Goal: Communication & Community: Answer question/provide support

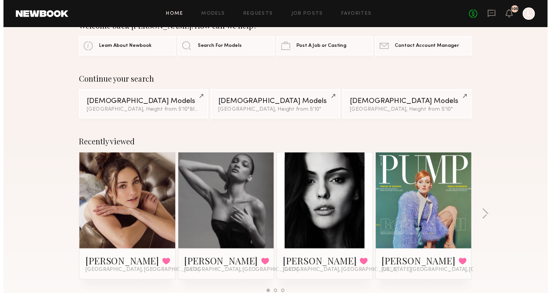
scroll to position [26, 0]
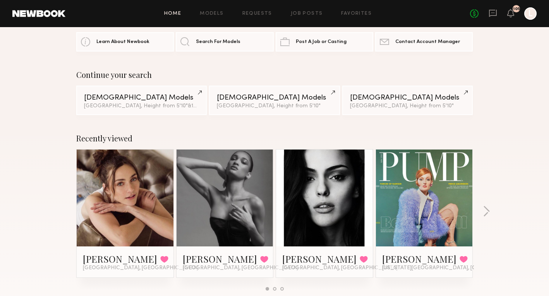
click at [210, 229] on link at bounding box center [224, 197] width 47 height 97
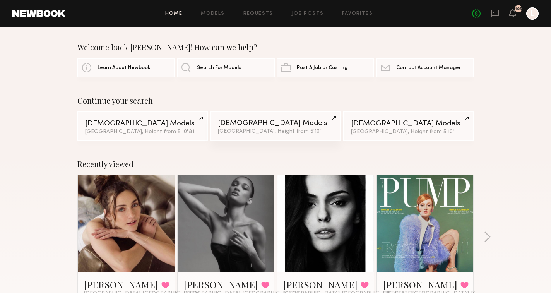
scroll to position [0, 0]
click at [494, 14] on icon at bounding box center [495, 13] width 9 height 9
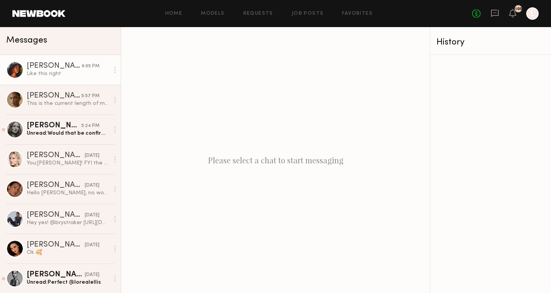
click at [73, 77] on link "[PERSON_NAME] 9:05 PM Like this right" at bounding box center [60, 70] width 121 height 30
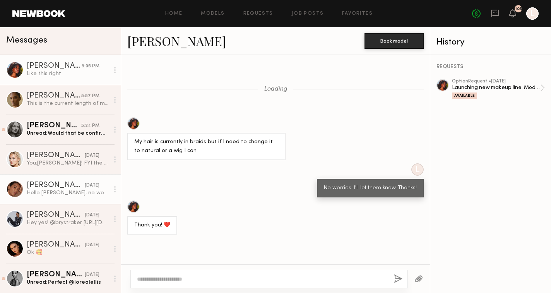
scroll to position [655, 0]
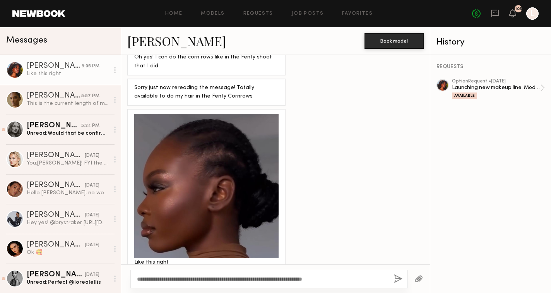
drag, startPoint x: 342, startPoint y: 277, endPoint x: 185, endPoint y: 278, distance: 156.7
click at [185, 278] on textarea "**********" at bounding box center [262, 279] width 251 height 8
type textarea "**********"
click at [398, 278] on button "button" at bounding box center [398, 279] width 9 height 10
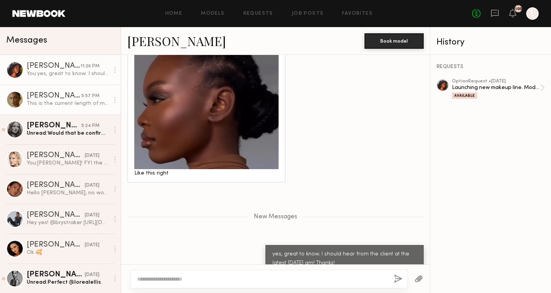
click at [98, 108] on link "[PERSON_NAME] 5:57 PM This is the current length of my hair :)" at bounding box center [60, 100] width 121 height 30
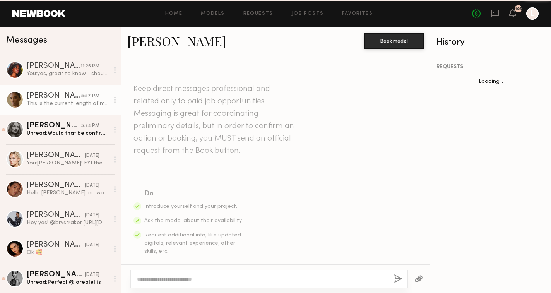
scroll to position [535, 0]
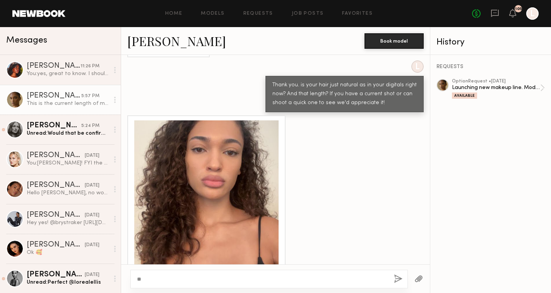
type textarea "*"
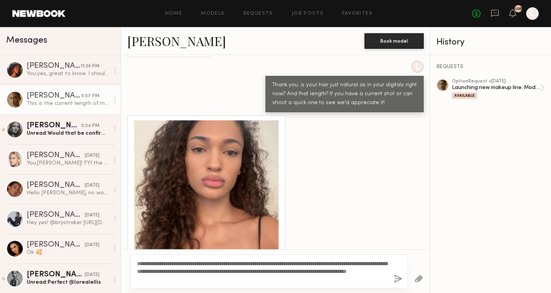
drag, startPoint x: 217, startPoint y: 281, endPoint x: 132, endPoint y: 264, distance: 86.7
click at [132, 264] on div "**********" at bounding box center [268, 271] width 277 height 34
type textarea "**********"
click at [417, 277] on button "button" at bounding box center [418, 279] width 9 height 10
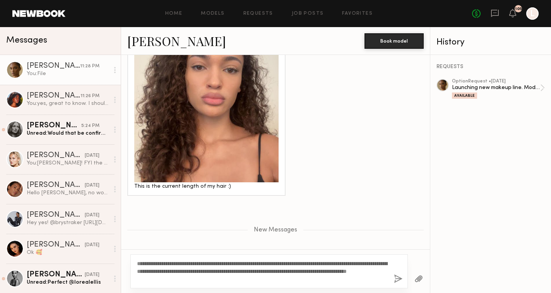
scroll to position [648, 0]
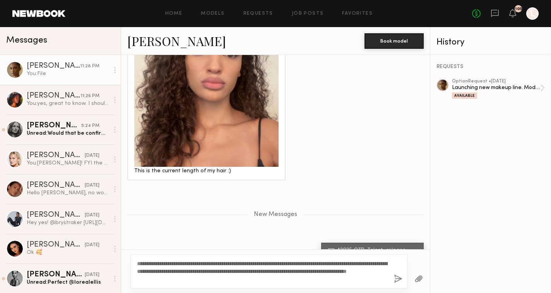
click at [396, 277] on button "button" at bounding box center [398, 279] width 9 height 10
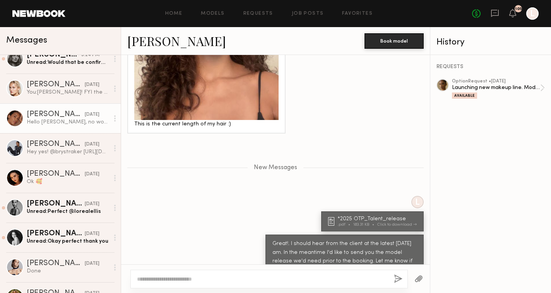
scroll to position [72, 0]
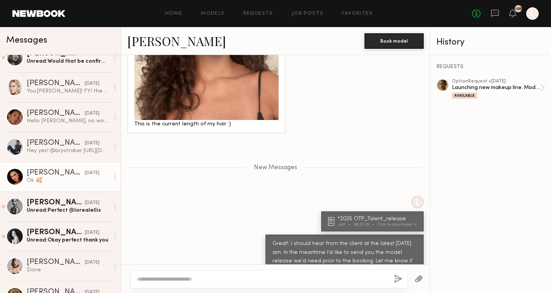
click at [91, 183] on div "Ok 🥰" at bounding box center [68, 180] width 82 height 7
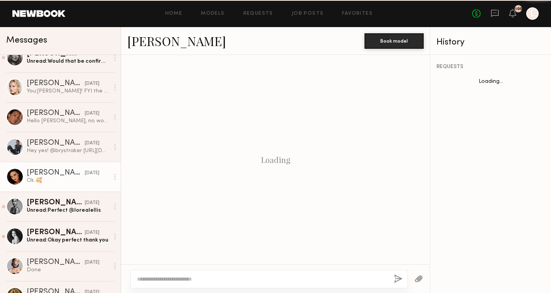
scroll to position [373, 0]
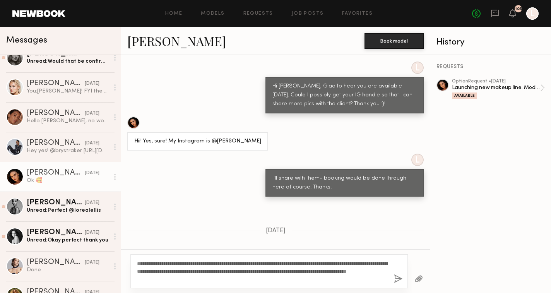
type textarea "**********"
click at [396, 281] on button "button" at bounding box center [398, 279] width 9 height 10
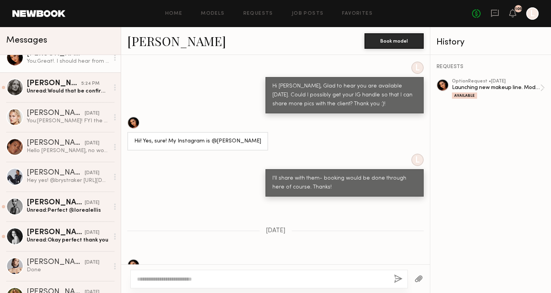
scroll to position [495, 0]
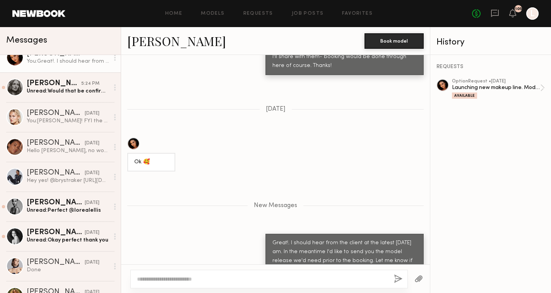
click at [418, 277] on button "button" at bounding box center [418, 279] width 9 height 10
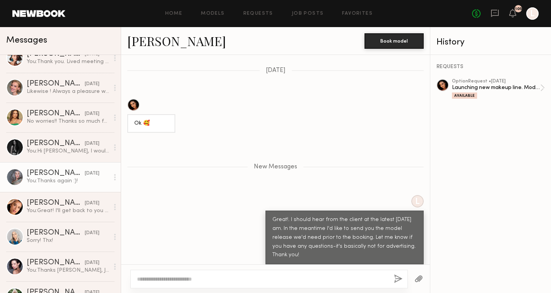
scroll to position [431, 0]
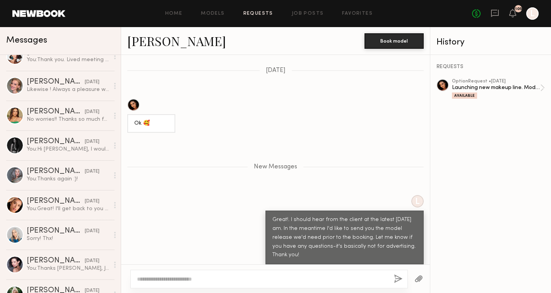
click at [255, 11] on link "Requests" at bounding box center [258, 13] width 30 height 5
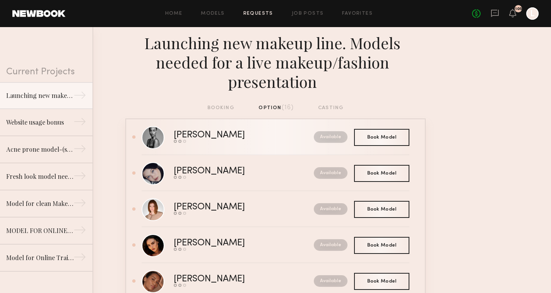
scroll to position [196, 0]
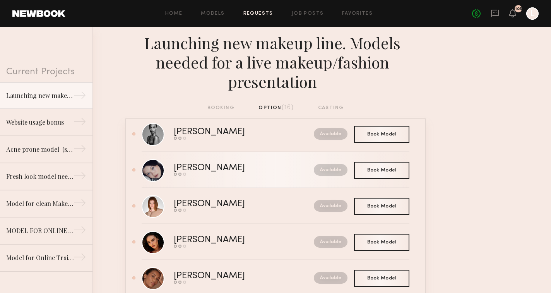
click at [295, 172] on div "Available" at bounding box center [313, 170] width 68 height 12
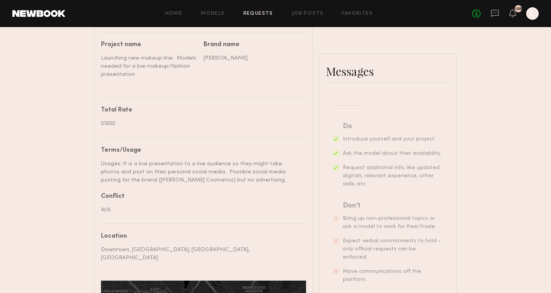
scroll to position [378, 0]
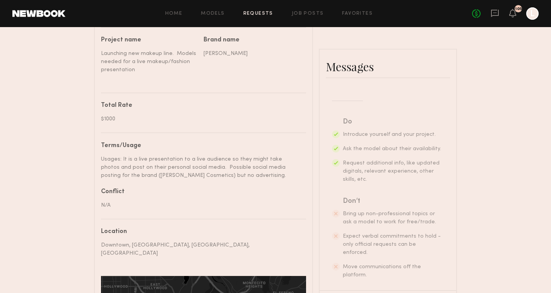
paste textarea "**********"
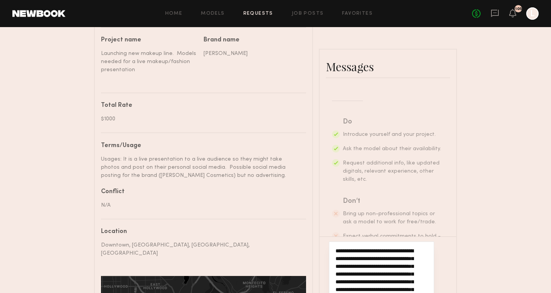
type textarea "**********"
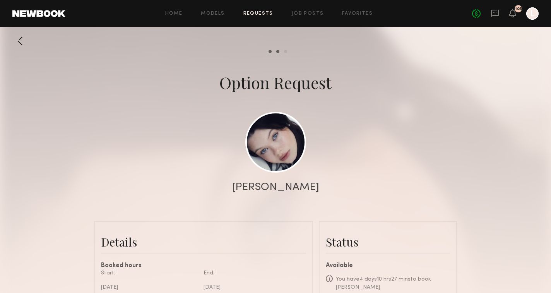
scroll to position [0, 0]
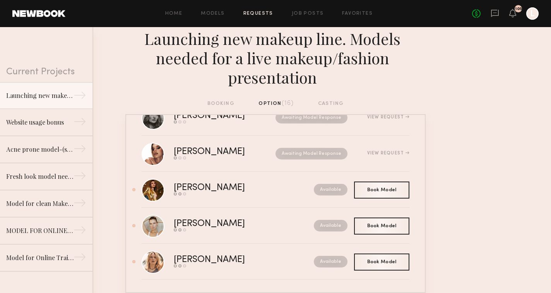
scroll to position [4, 0]
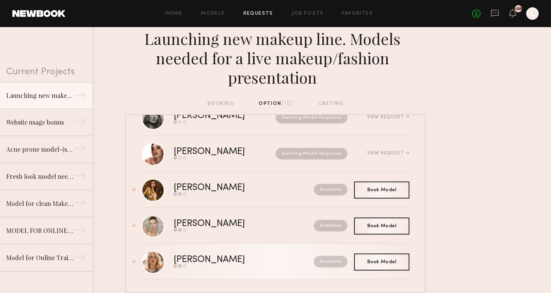
click at [288, 262] on div "Available" at bounding box center [313, 262] width 68 height 12
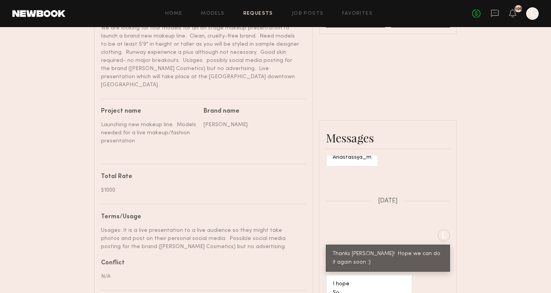
scroll to position [328, 0]
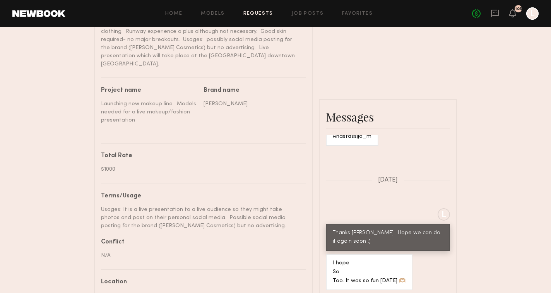
paste textarea "**********"
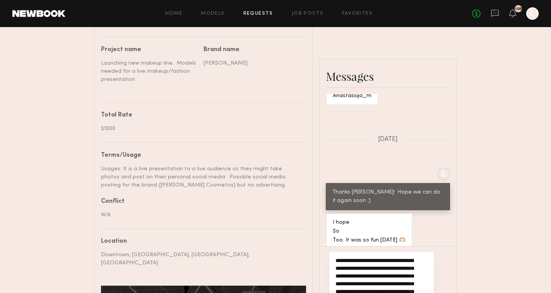
scroll to position [371, 0]
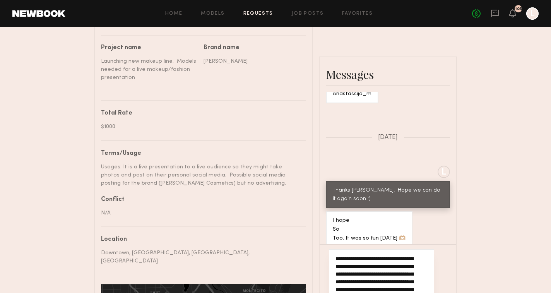
type textarea "**********"
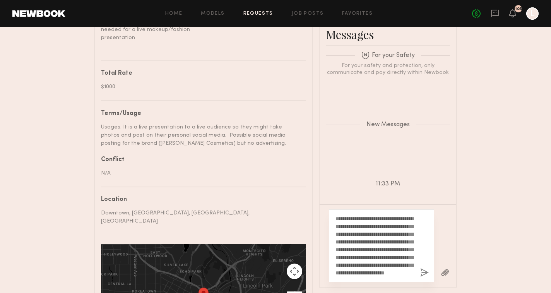
scroll to position [411, 0]
click at [425, 267] on button "button" at bounding box center [424, 272] width 9 height 10
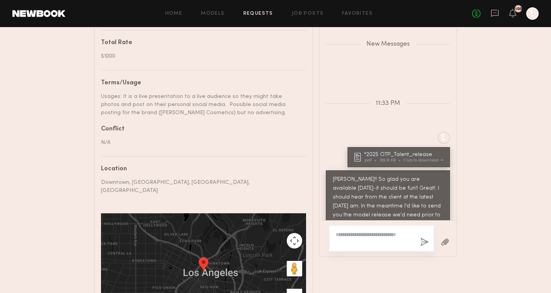
scroll to position [441, 0]
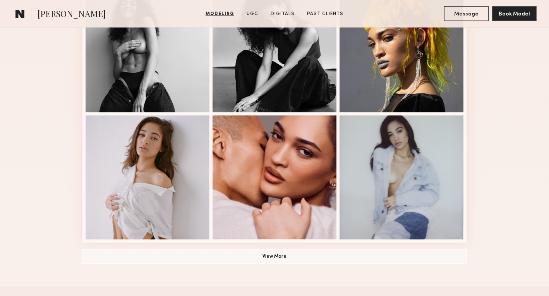
scroll to position [522, 0]
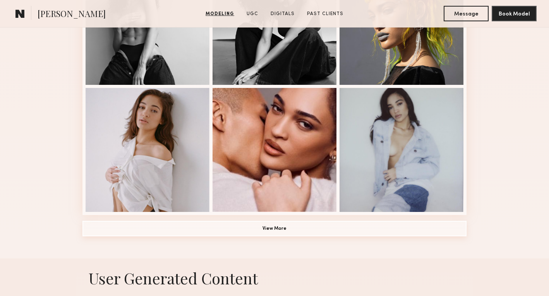
click at [214, 230] on button "View More" at bounding box center [274, 228] width 384 height 15
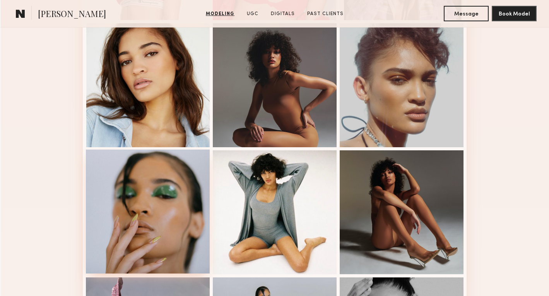
scroll to position [839, 0]
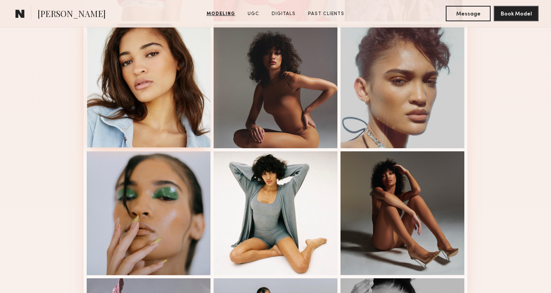
click at [146, 103] on div at bounding box center [149, 86] width 124 height 124
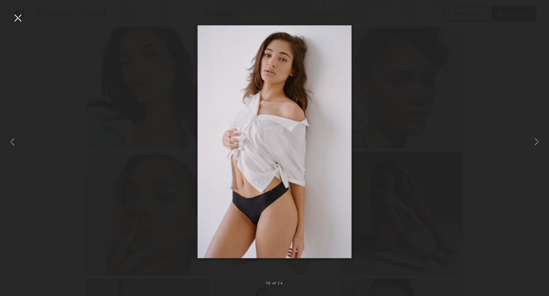
click at [16, 17] on div at bounding box center [18, 18] width 12 height 12
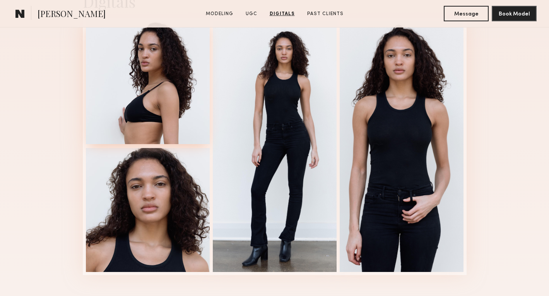
scroll to position [1527, 0]
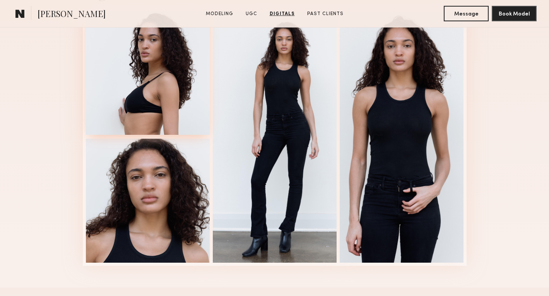
click at [142, 118] on div at bounding box center [148, 73] width 124 height 124
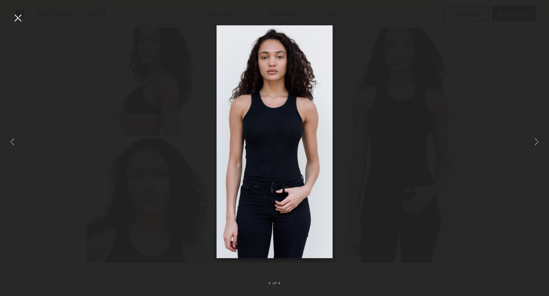
click at [16, 19] on div at bounding box center [18, 18] width 12 height 12
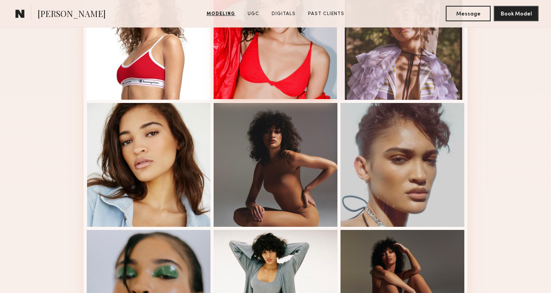
scroll to position [761, 0]
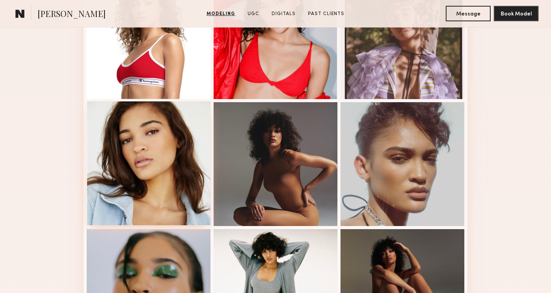
click at [183, 161] on div at bounding box center [149, 163] width 124 height 124
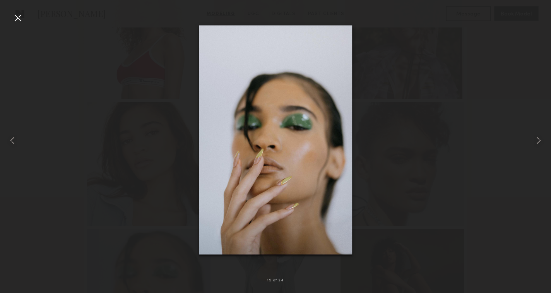
click at [426, 181] on div at bounding box center [275, 140] width 551 height 256
click at [536, 139] on common-icon at bounding box center [538, 140] width 12 height 12
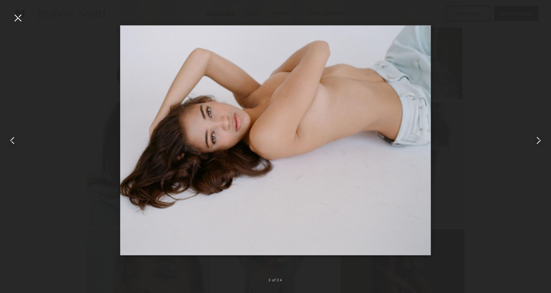
click at [20, 17] on div at bounding box center [18, 18] width 12 height 12
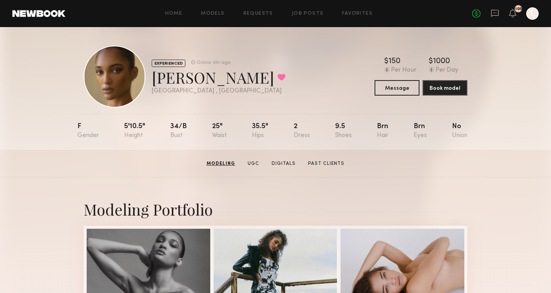
scroll to position [0, 0]
click at [116, 77] on div at bounding box center [115, 77] width 62 height 62
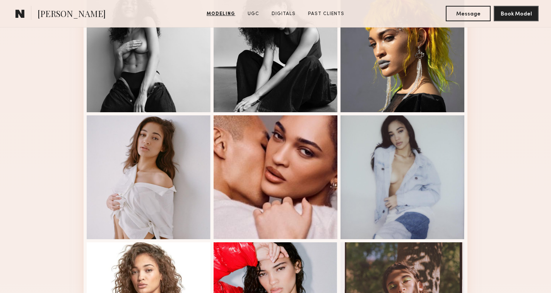
scroll to position [506, 0]
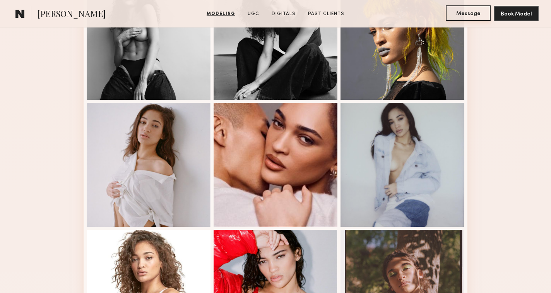
click at [470, 10] on button "Message" at bounding box center [468, 12] width 45 height 15
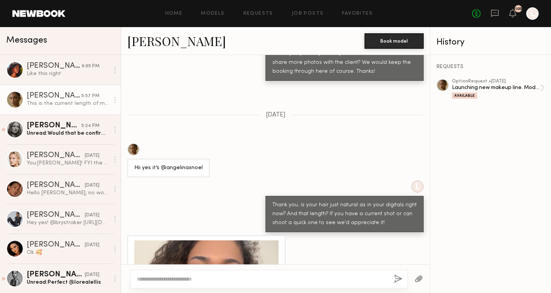
scroll to position [412, 0]
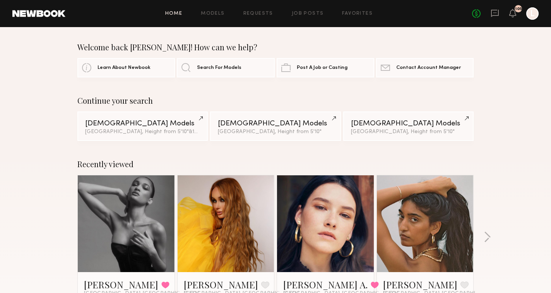
click at [311, 10] on div "Home Models Requests Job Posts Favorites Sign Out No fees up to $5,000 105 L" at bounding box center [301, 13] width 473 height 12
click at [308, 14] on link "Job Posts" at bounding box center [308, 13] width 32 height 5
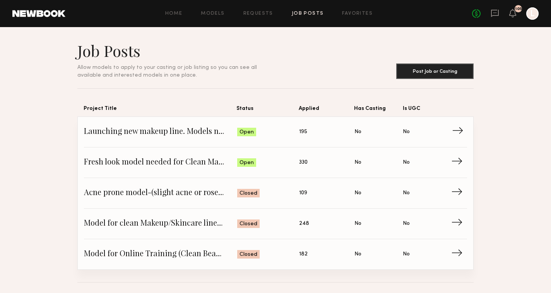
click at [301, 133] on span "195" at bounding box center [303, 132] width 8 height 9
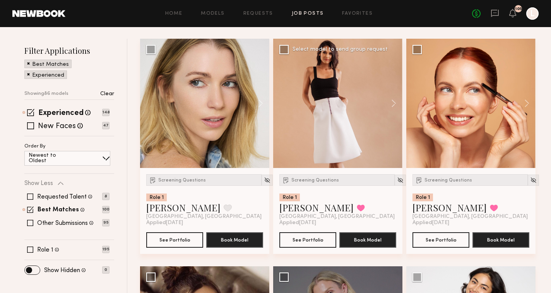
scroll to position [140, 0]
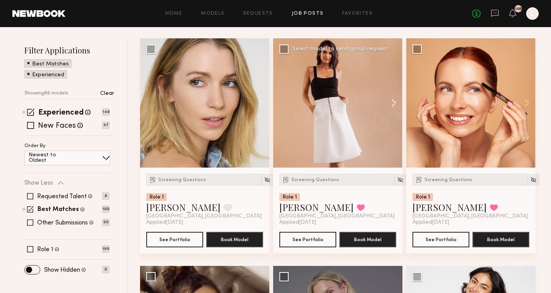
click at [393, 104] on button at bounding box center [390, 102] width 25 height 129
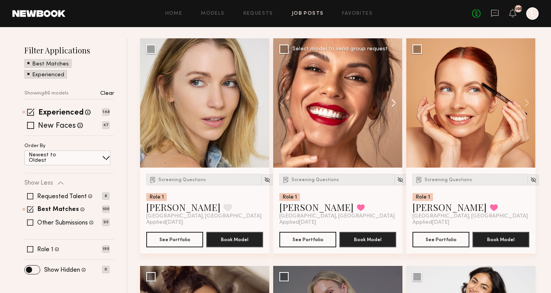
click at [393, 104] on button at bounding box center [390, 102] width 25 height 129
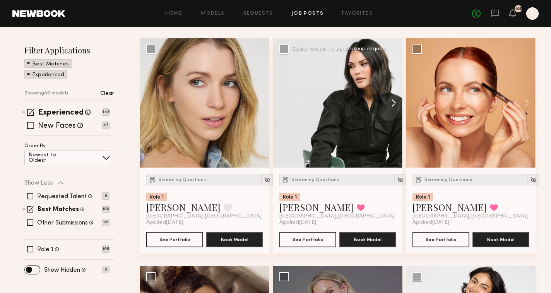
click at [393, 104] on button at bounding box center [390, 102] width 25 height 129
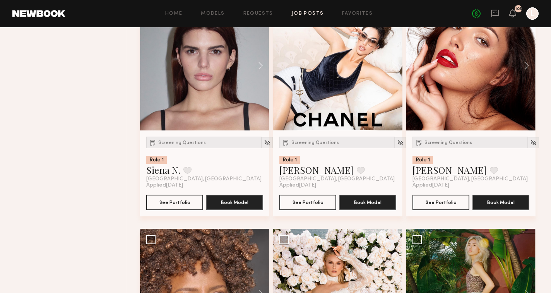
scroll to position [856, 0]
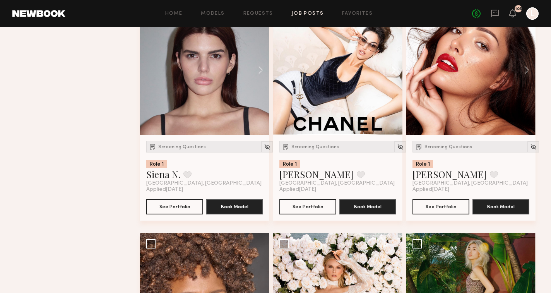
click at [394, 67] on button at bounding box center [390, 69] width 25 height 129
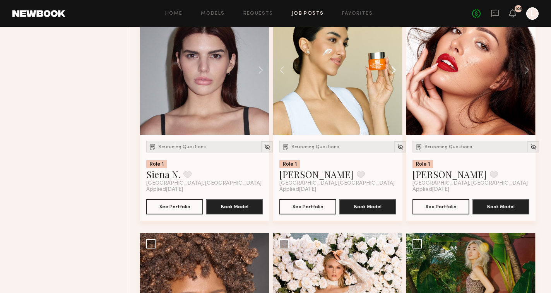
click at [394, 67] on button at bounding box center [390, 69] width 25 height 129
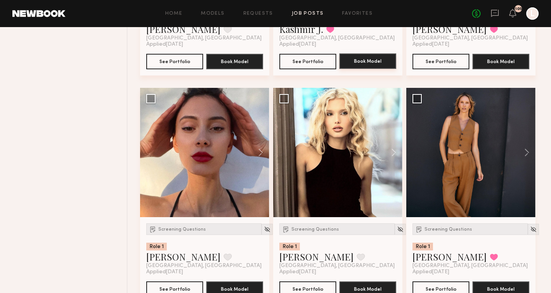
scroll to position [4186, 0]
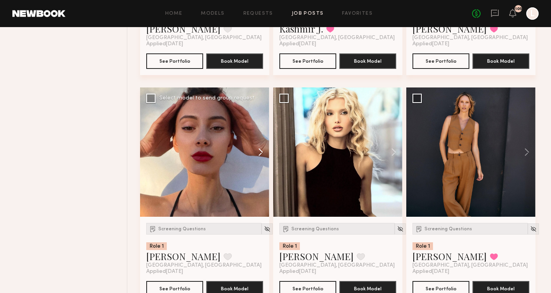
click at [259, 149] on button at bounding box center [257, 151] width 25 height 129
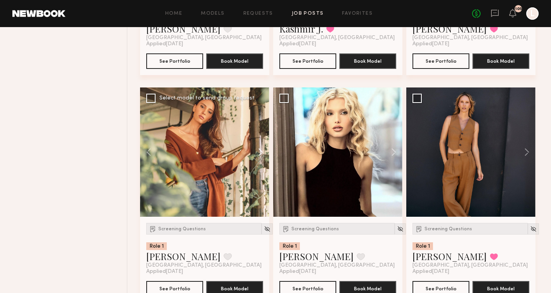
click at [259, 149] on button at bounding box center [257, 151] width 25 height 129
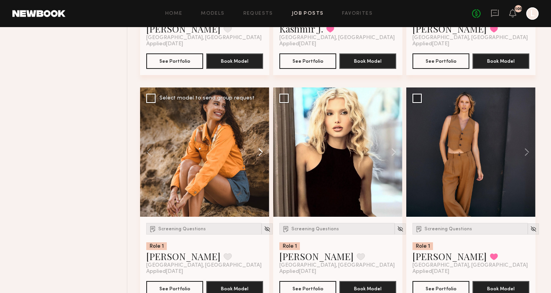
click at [259, 149] on button at bounding box center [257, 151] width 25 height 129
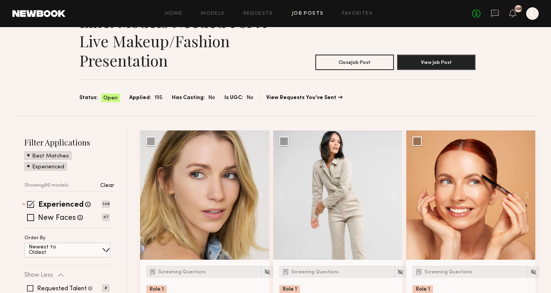
scroll to position [56, 0]
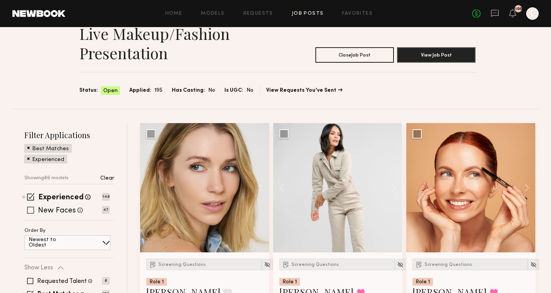
click at [27, 212] on div "New Faces Talent we've deemed to be in the early stages of their professional c…" at bounding box center [66, 210] width 85 height 6
click at [29, 211] on span at bounding box center [30, 210] width 7 height 7
click at [30, 193] on div "Filter Applications Best Matches Experienced New Faces Showing 86 models Clear …" at bounding box center [69, 244] width 90 height 228
click at [30, 196] on span at bounding box center [30, 196] width 7 height 7
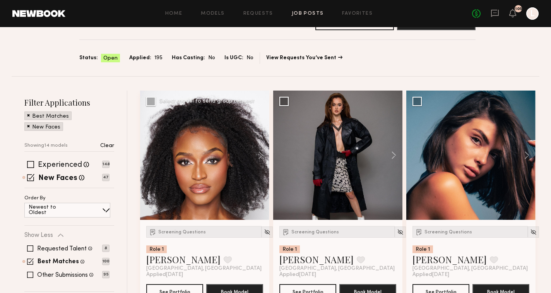
scroll to position [90, 0]
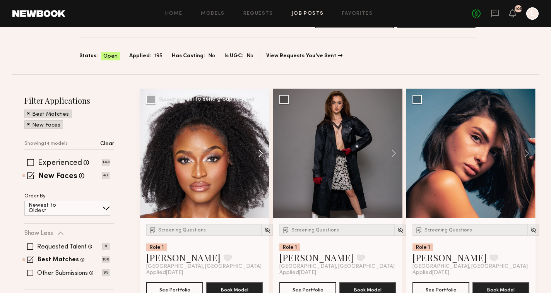
click at [260, 156] on button at bounding box center [257, 153] width 25 height 129
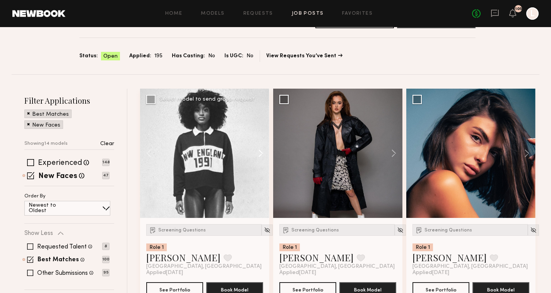
click at [260, 156] on button at bounding box center [257, 153] width 25 height 129
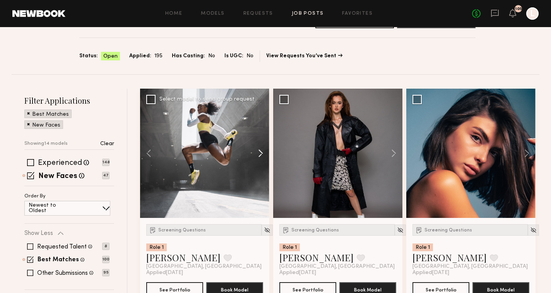
click at [260, 156] on button at bounding box center [257, 153] width 25 height 129
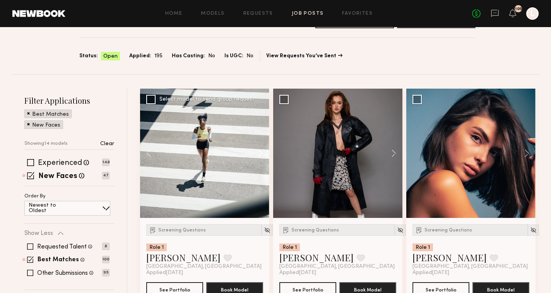
click at [259, 154] on button at bounding box center [257, 153] width 25 height 129
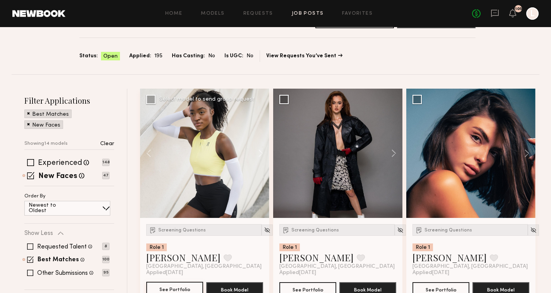
click at [173, 285] on button "See Portfolio" at bounding box center [174, 289] width 57 height 15
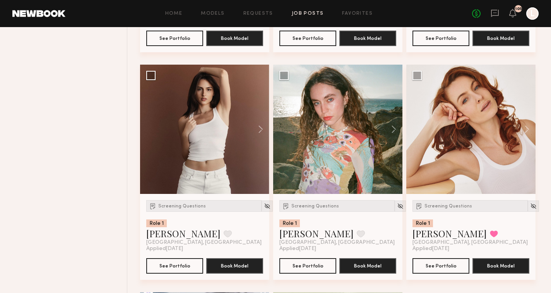
scroll to position [802, 0]
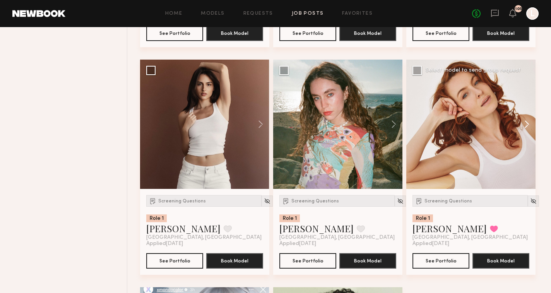
click at [525, 123] on button at bounding box center [523, 124] width 25 height 129
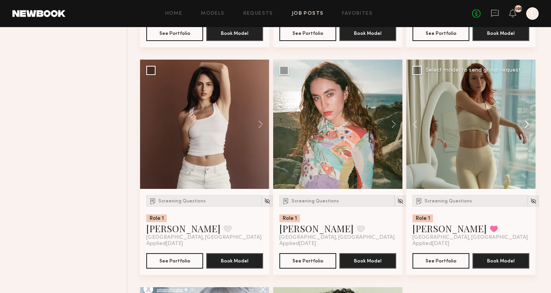
click at [525, 123] on button at bounding box center [523, 124] width 25 height 129
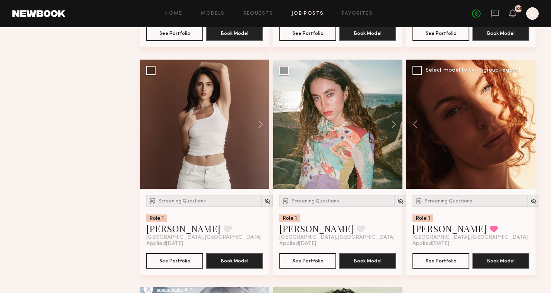
click at [525, 123] on button at bounding box center [523, 124] width 25 height 129
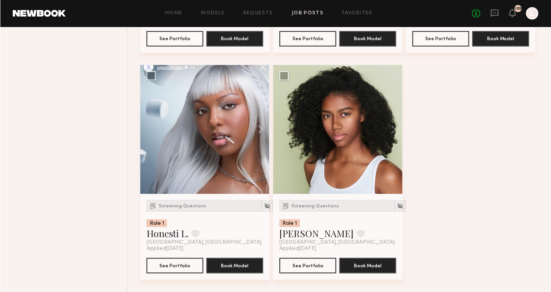
scroll to position [1023, 0]
click at [260, 132] on button at bounding box center [257, 129] width 25 height 129
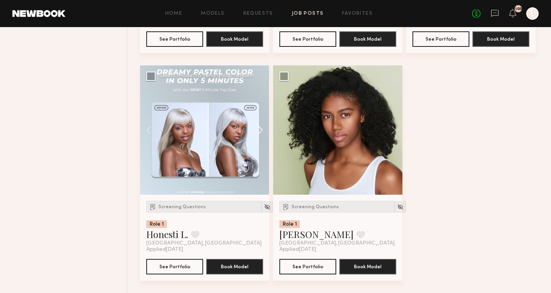
click at [260, 132] on button at bounding box center [257, 129] width 25 height 129
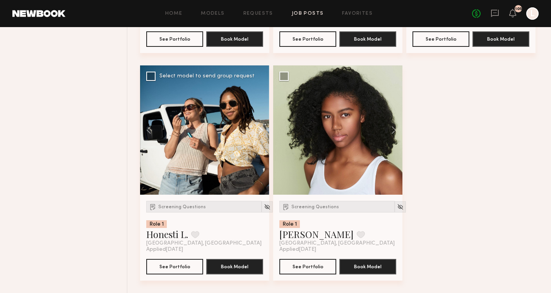
click at [260, 132] on button at bounding box center [257, 129] width 25 height 129
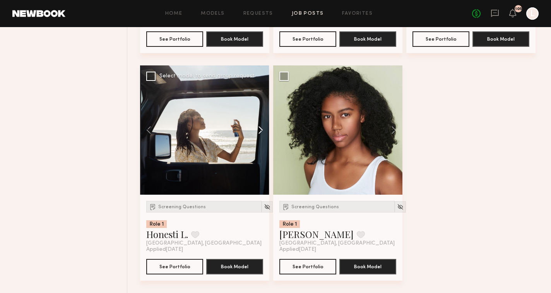
click at [260, 132] on button at bounding box center [257, 129] width 25 height 129
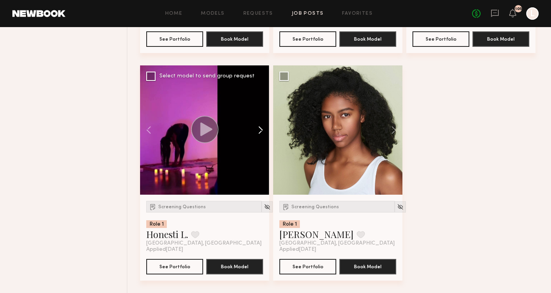
click at [260, 132] on button at bounding box center [257, 129] width 25 height 129
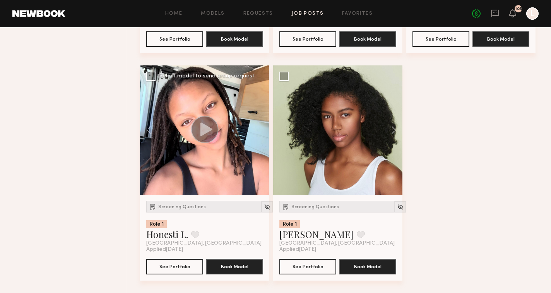
click at [260, 132] on div at bounding box center [204, 129] width 129 height 129
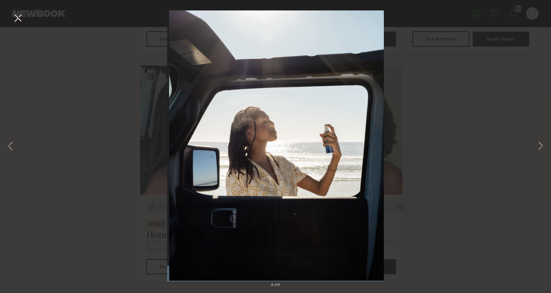
click at [260, 133] on img at bounding box center [275, 145] width 216 height 271
click at [543, 143] on button at bounding box center [540, 146] width 9 height 234
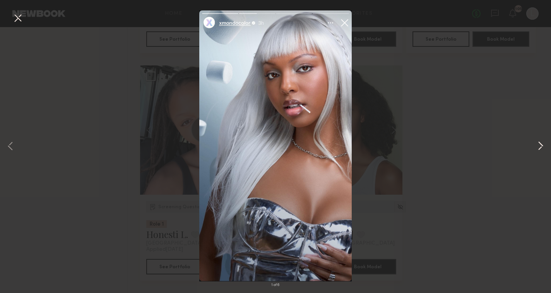
click at [543, 143] on button at bounding box center [540, 146] width 9 height 234
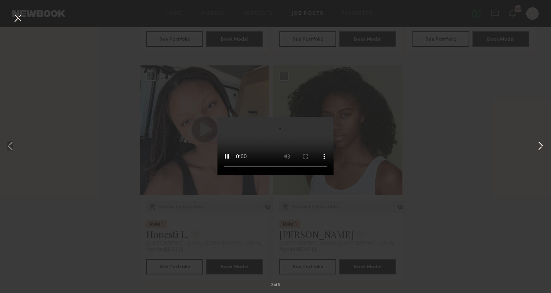
click at [539, 144] on button at bounding box center [540, 146] width 9 height 234
click at [17, 19] on button at bounding box center [18, 19] width 12 height 14
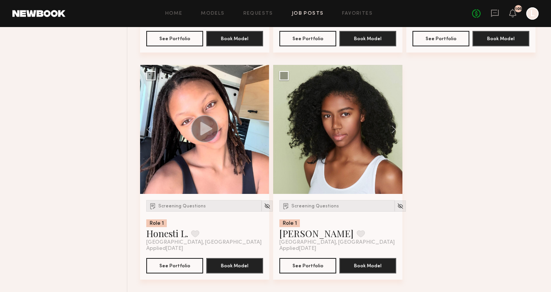
scroll to position [1024, 0]
click at [323, 154] on div at bounding box center [337, 129] width 129 height 129
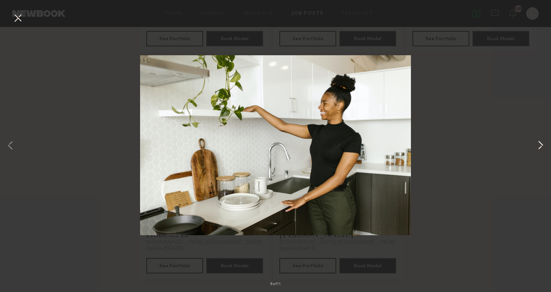
click at [539, 146] on button at bounding box center [540, 146] width 9 height 234
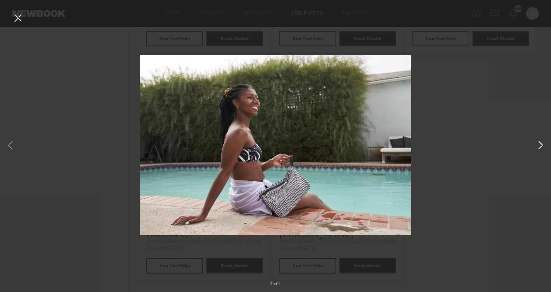
click at [539, 146] on button at bounding box center [540, 146] width 9 height 234
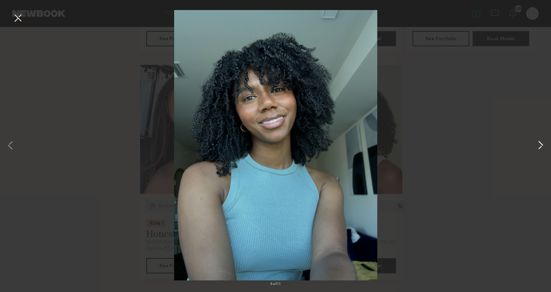
click at [539, 146] on button at bounding box center [540, 146] width 9 height 234
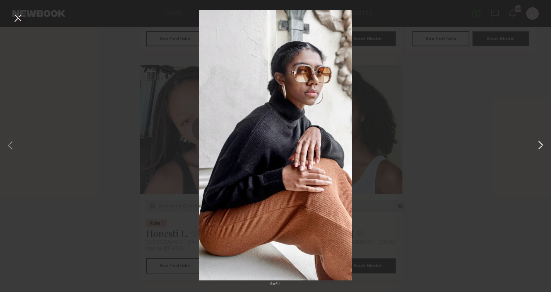
click at [539, 146] on button at bounding box center [540, 146] width 9 height 234
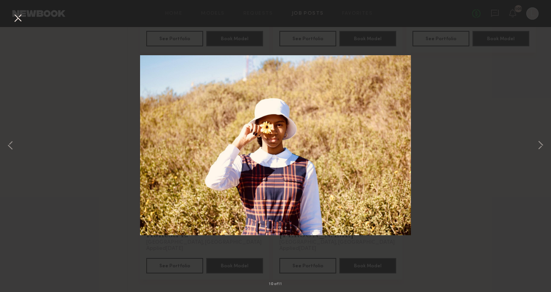
click at [487, 112] on div "10 of 11" at bounding box center [275, 146] width 551 height 292
click at [15, 15] on button at bounding box center [18, 19] width 12 height 14
